Goal: Information Seeking & Learning: Learn about a topic

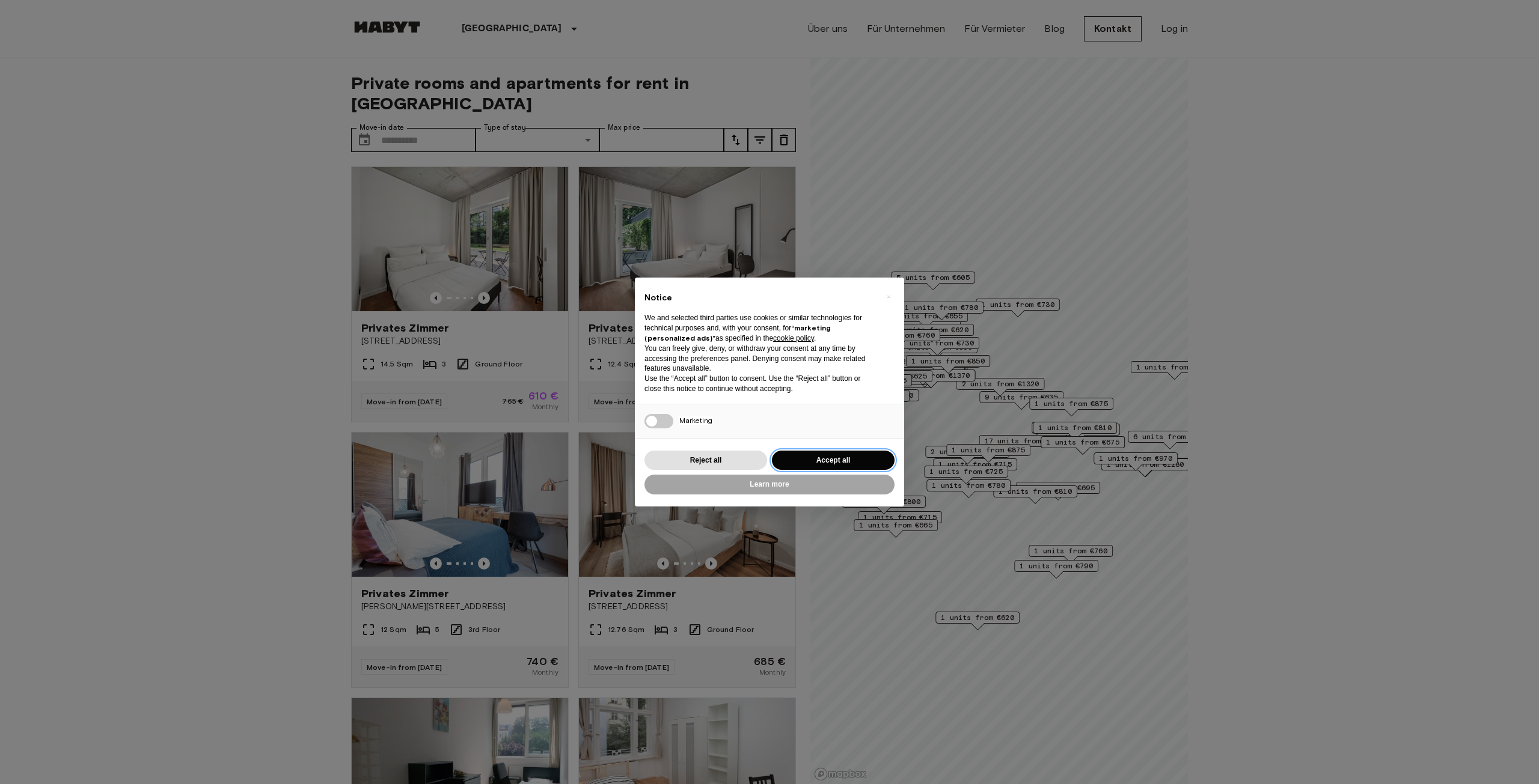
click at [855, 461] on button "Accept all" at bounding box center [833, 461] width 123 height 20
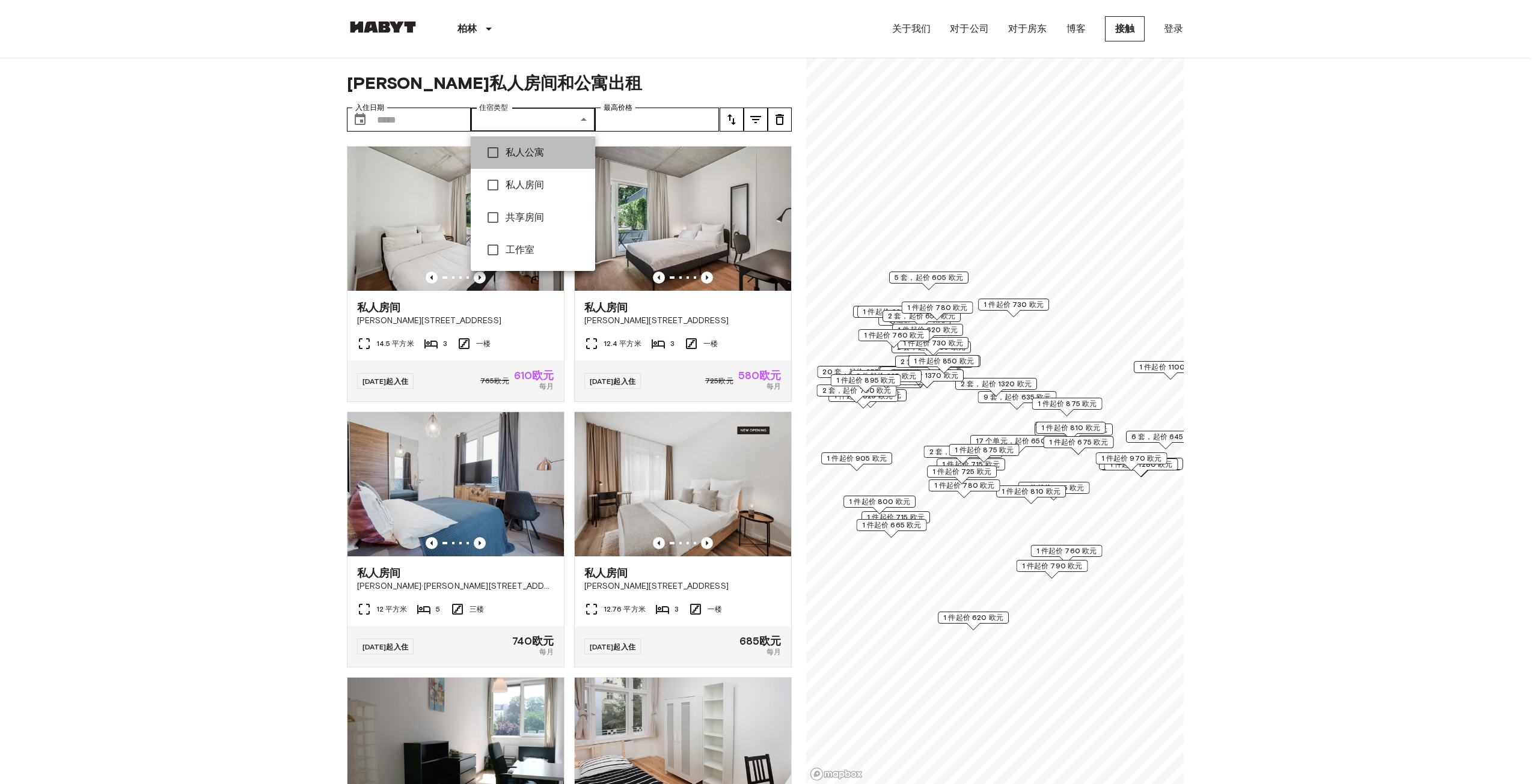
click at [509, 152] on font "私人公寓" at bounding box center [525, 152] width 39 height 12
type input "**********"
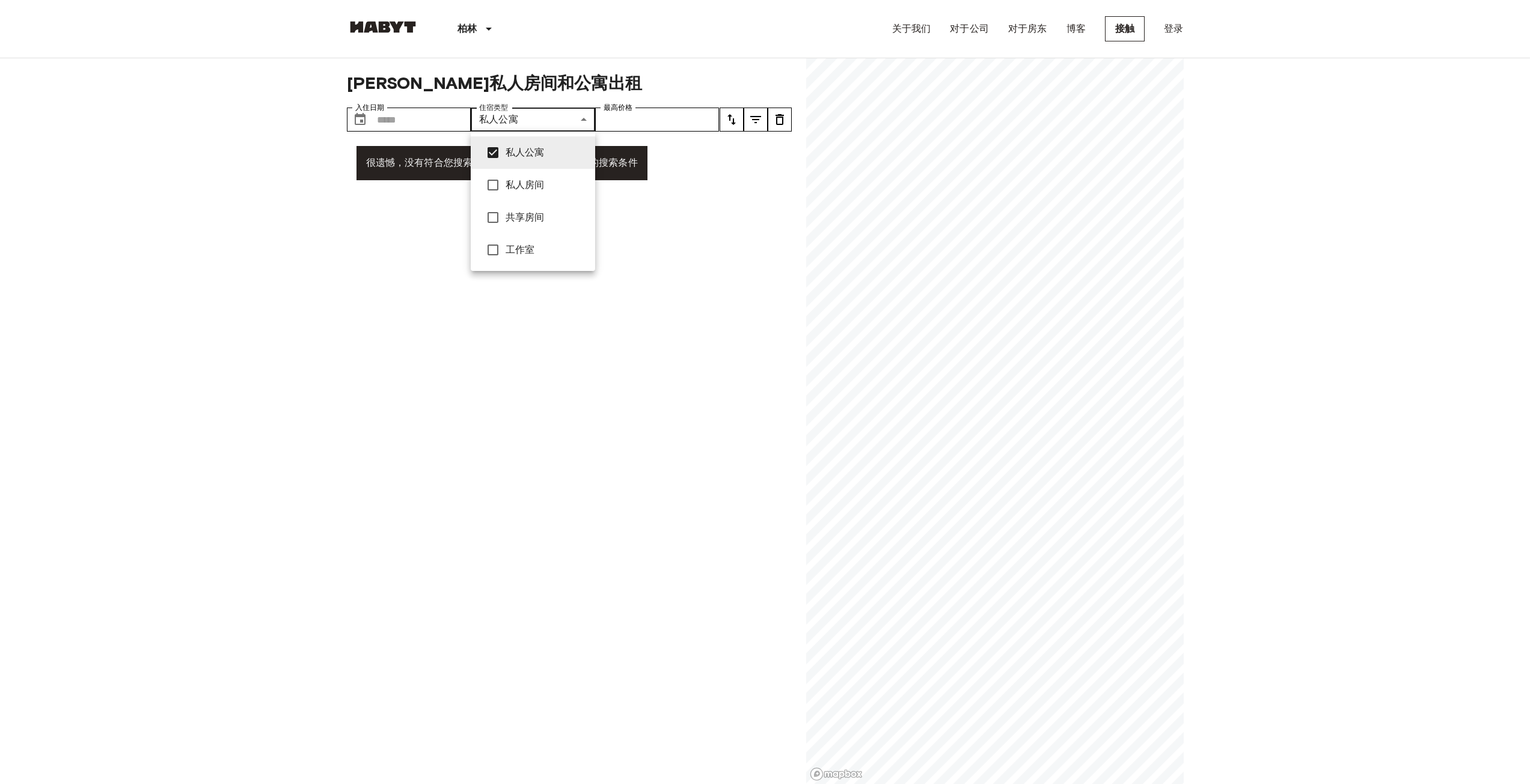
click at [510, 152] on font "私人公寓" at bounding box center [525, 152] width 39 height 12
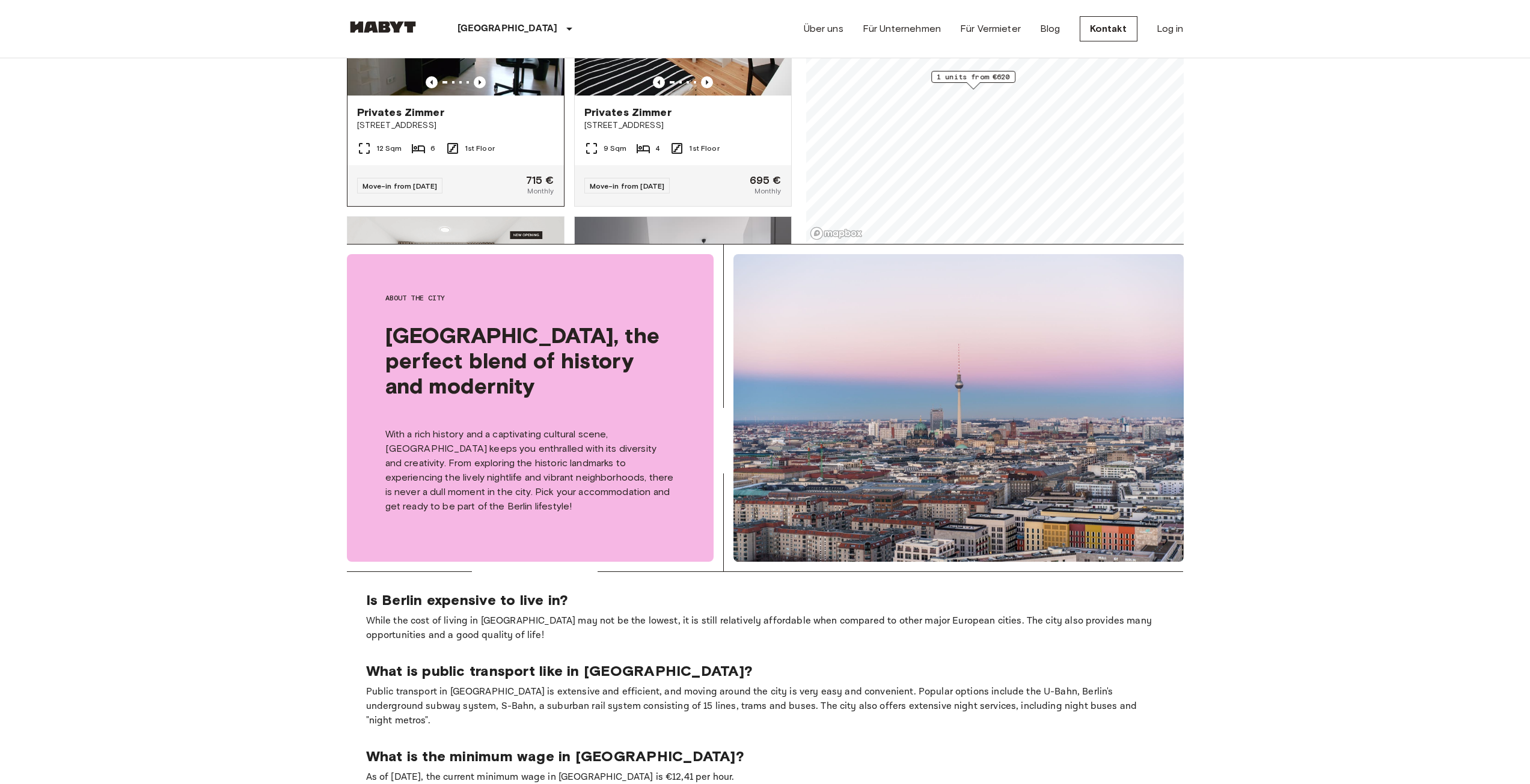
scroll to position [241, 0]
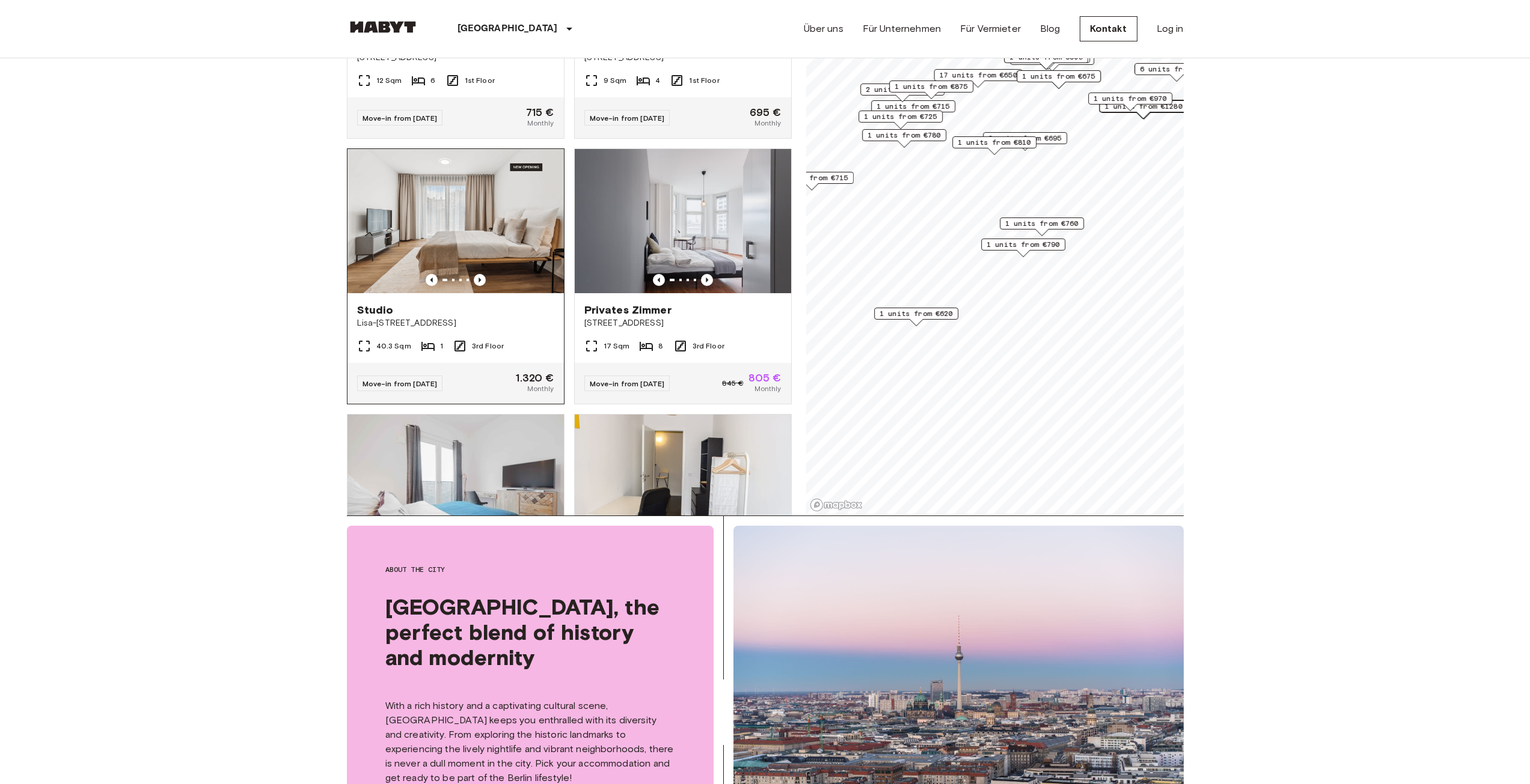
scroll to position [241, 0]
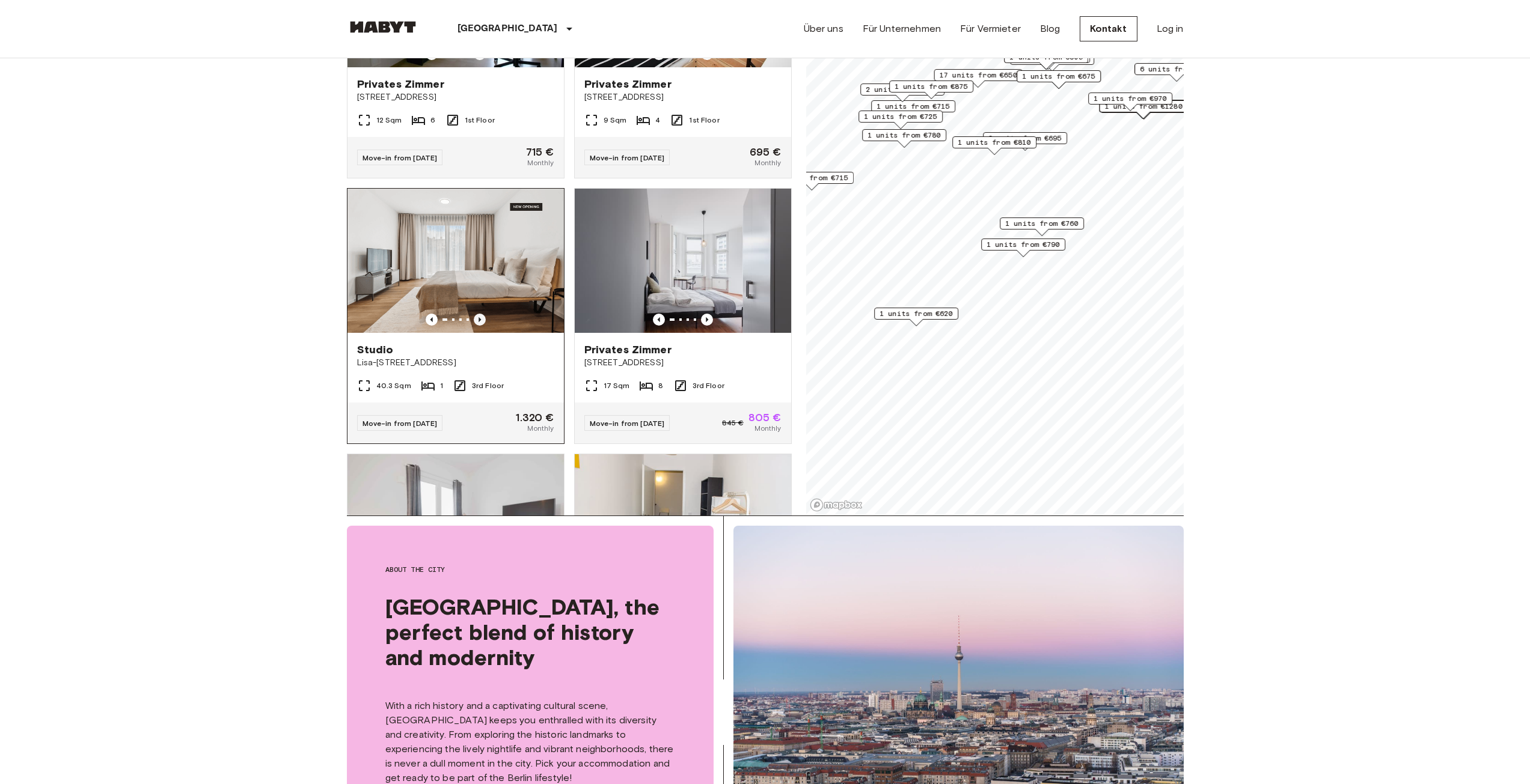
click at [475, 314] on icon "Previous image" at bounding box center [479, 319] width 12 height 12
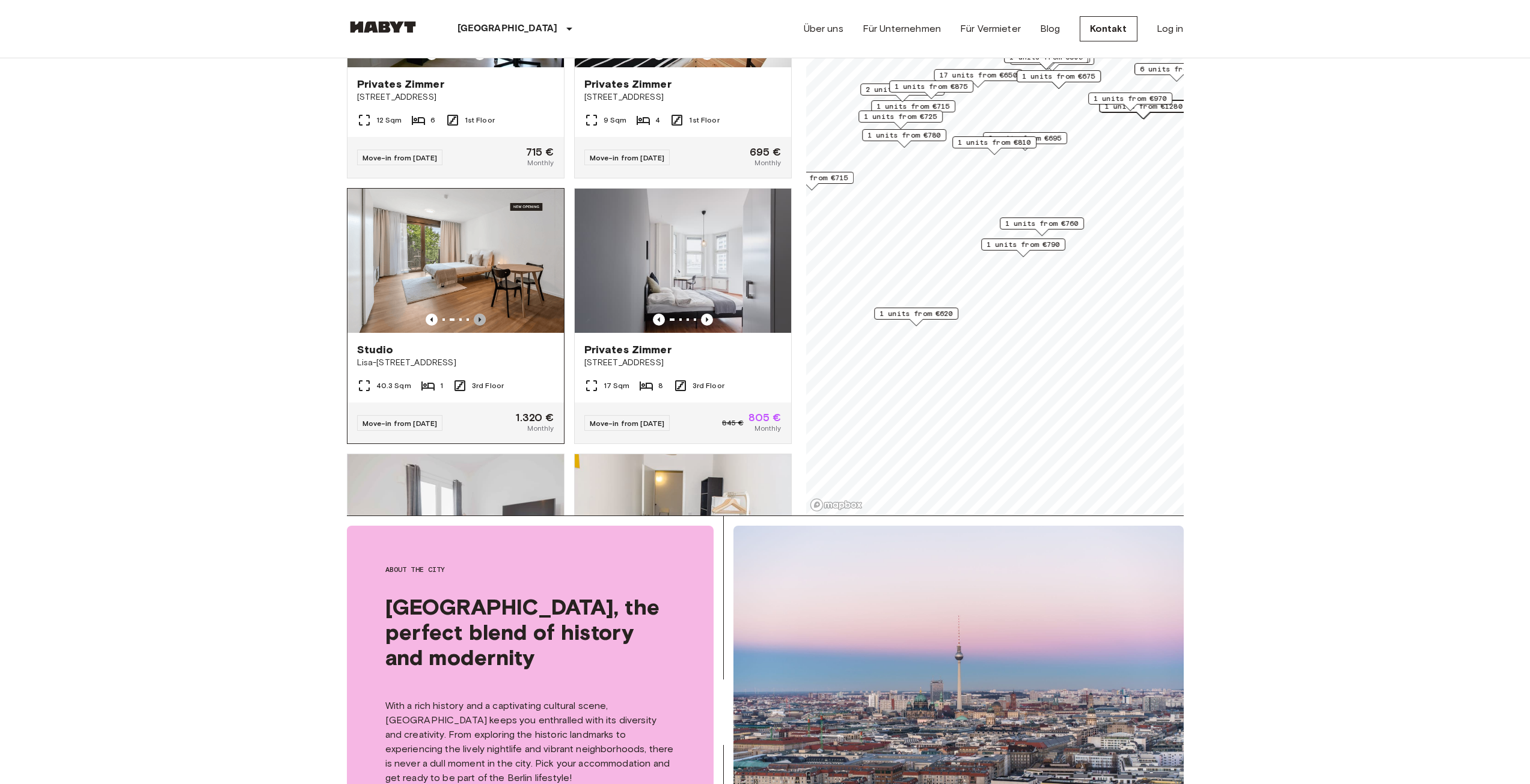
click at [475, 314] on icon "Previous image" at bounding box center [479, 319] width 12 height 12
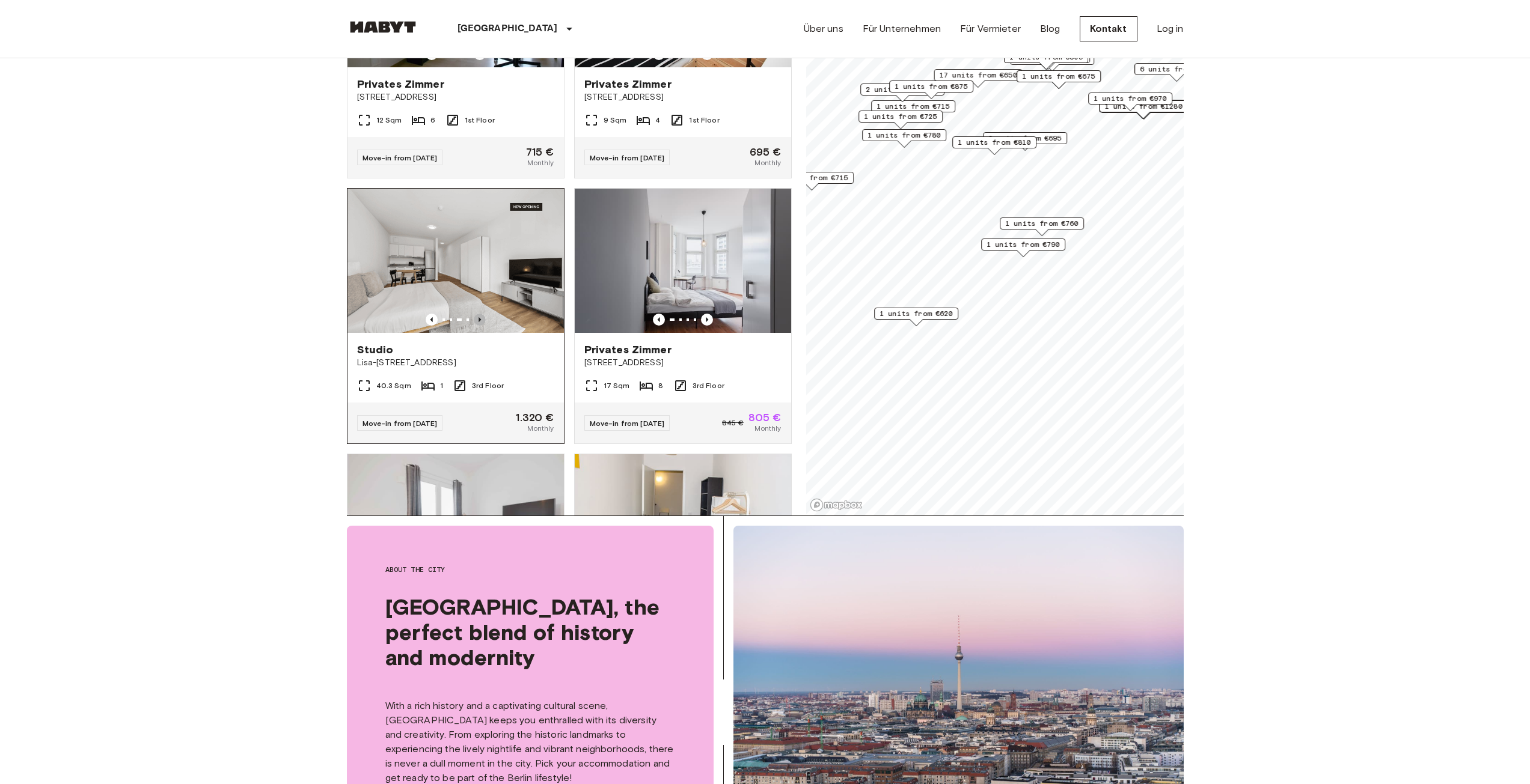
click at [475, 314] on icon "Previous image" at bounding box center [479, 319] width 12 height 12
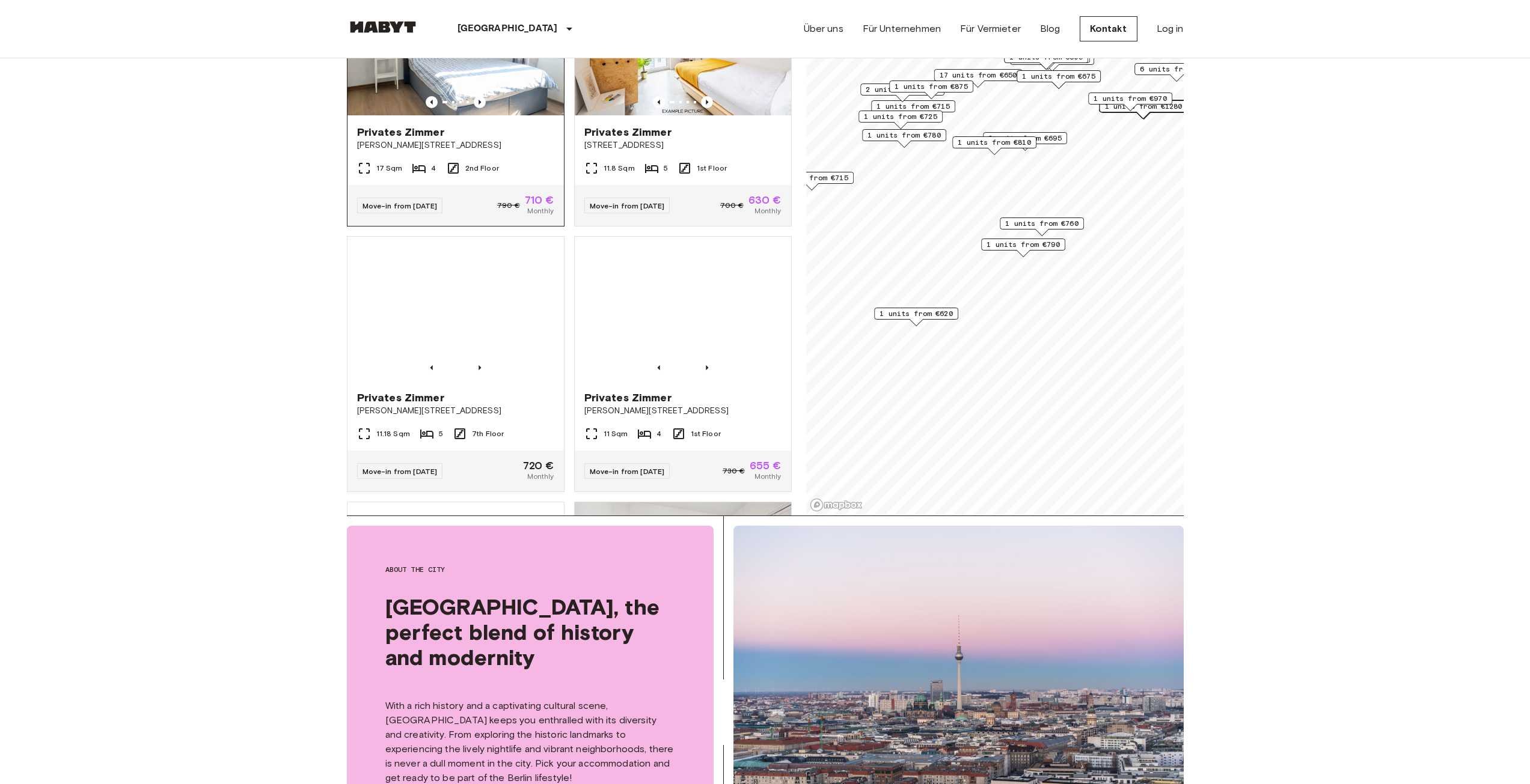
scroll to position [3123, 0]
